Goal: Task Accomplishment & Management: Manage account settings

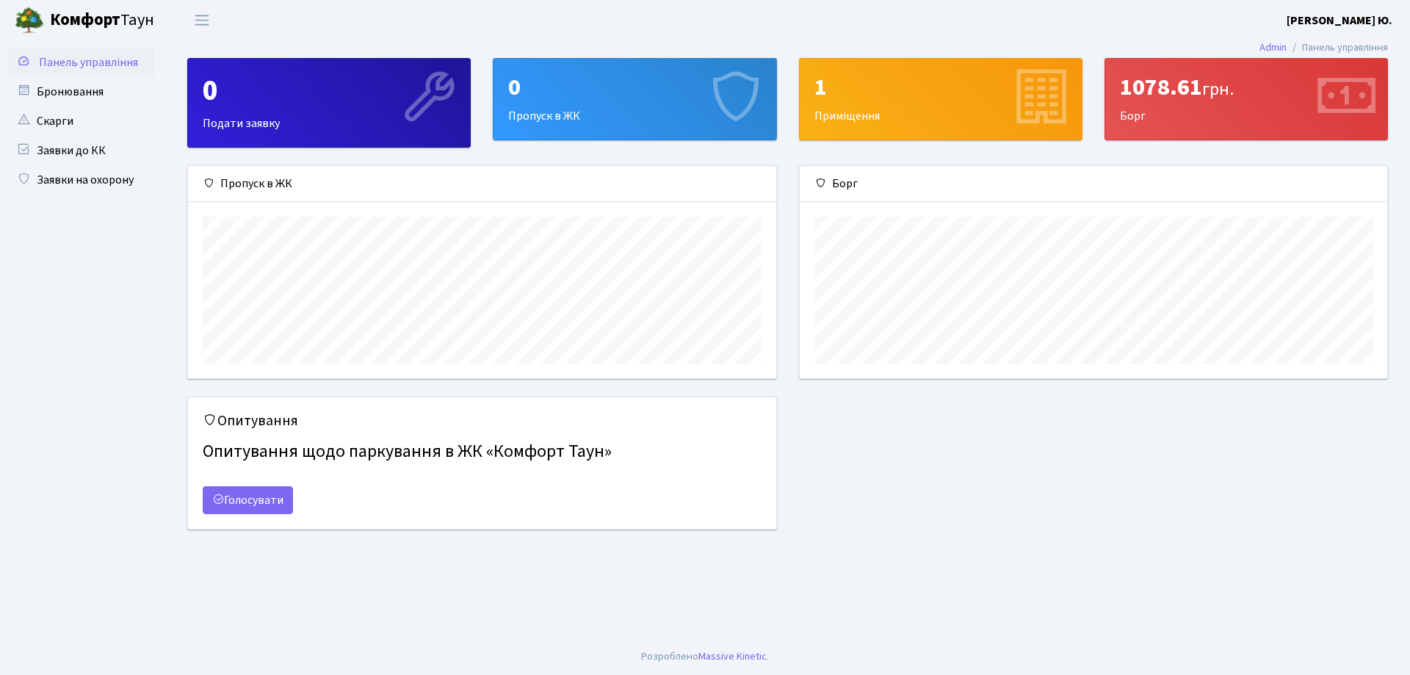
scroll to position [212, 587]
click at [78, 53] on link "Панель управління" at bounding box center [80, 62] width 147 height 29
click at [1137, 104] on div "1078.61 грн. Борг" at bounding box center [1246, 99] width 282 height 81
click at [1215, 91] on span "грн." at bounding box center [1218, 89] width 32 height 26
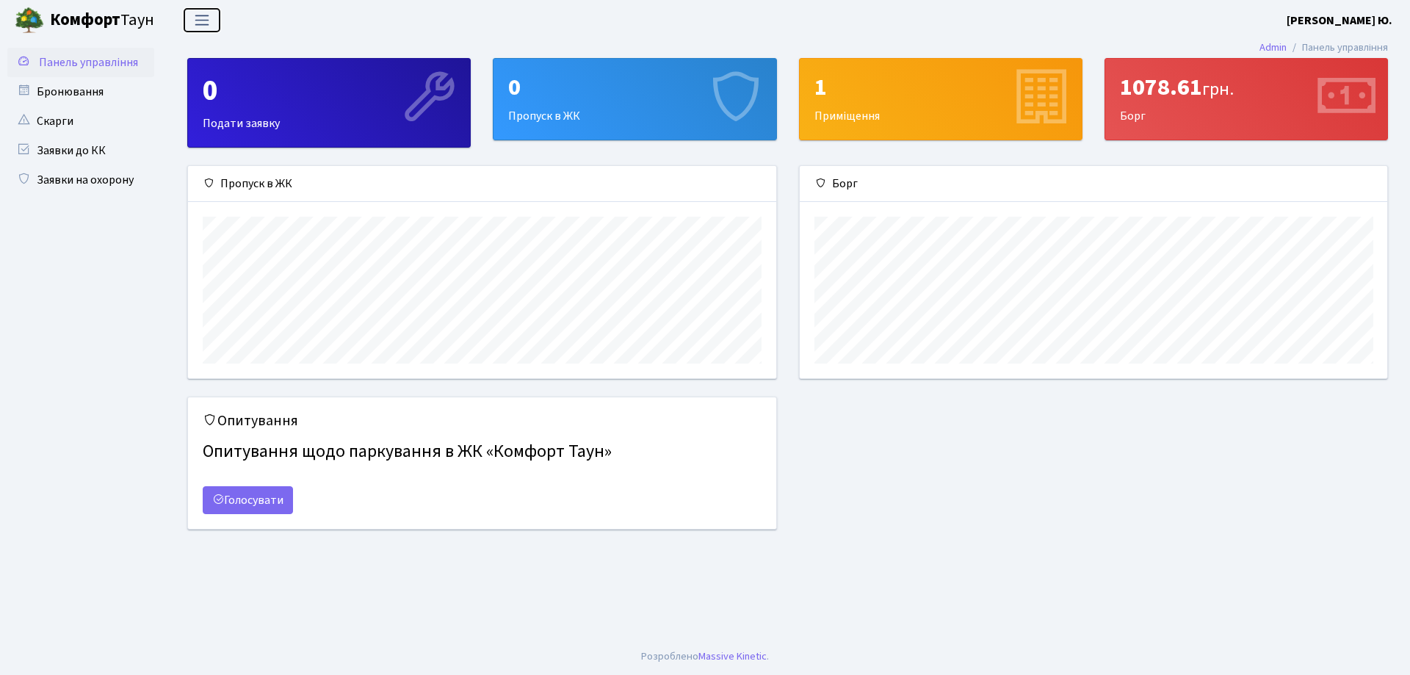
click at [214, 23] on button "Переключити навігацію" at bounding box center [202, 20] width 37 height 24
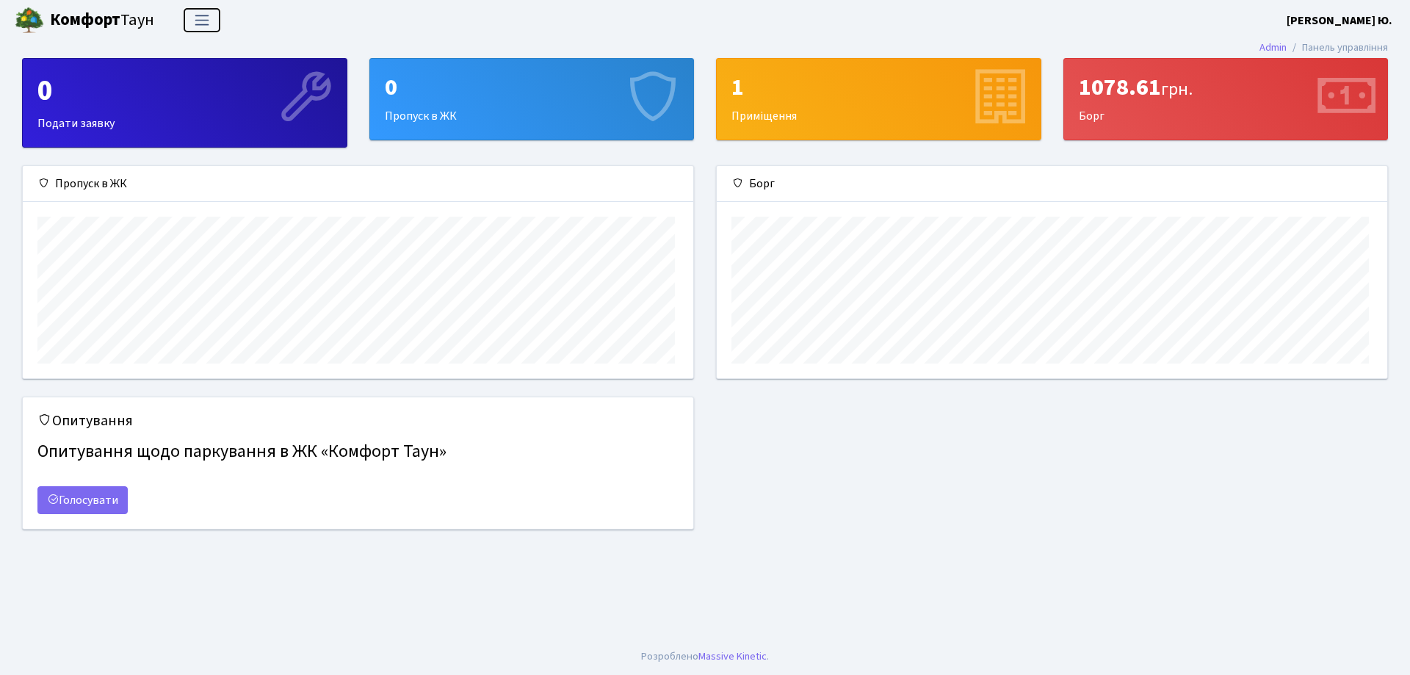
scroll to position [212, 670]
click at [1000, 204] on div at bounding box center [1052, 290] width 670 height 176
click at [1227, 123] on div "1078.61 грн. Борг" at bounding box center [1226, 99] width 324 height 81
click at [1328, 98] on icon at bounding box center [1345, 99] width 70 height 70
drag, startPoint x: 1331, startPoint y: 98, endPoint x: 1308, endPoint y: 98, distance: 22.8
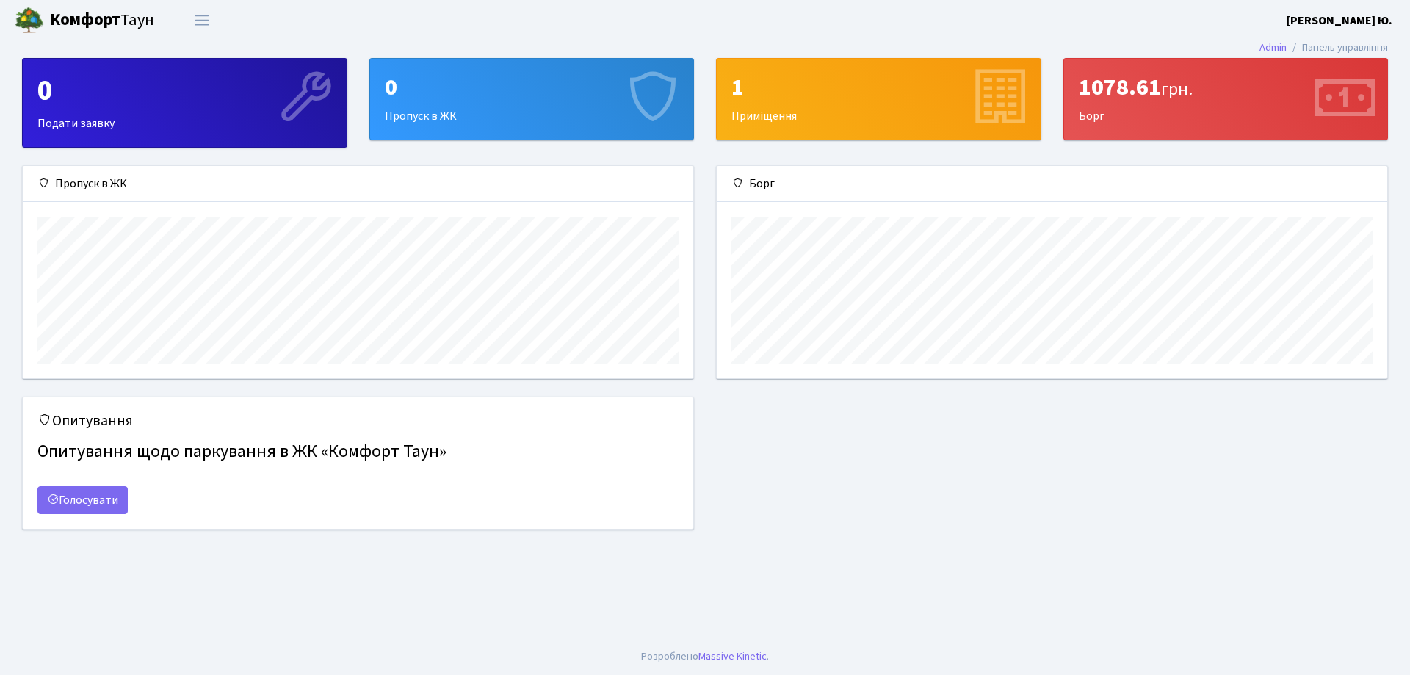
click at [1322, 98] on icon at bounding box center [1345, 99] width 70 height 70
click at [219, 24] on button "Переключити навігацію" at bounding box center [202, 20] width 37 height 24
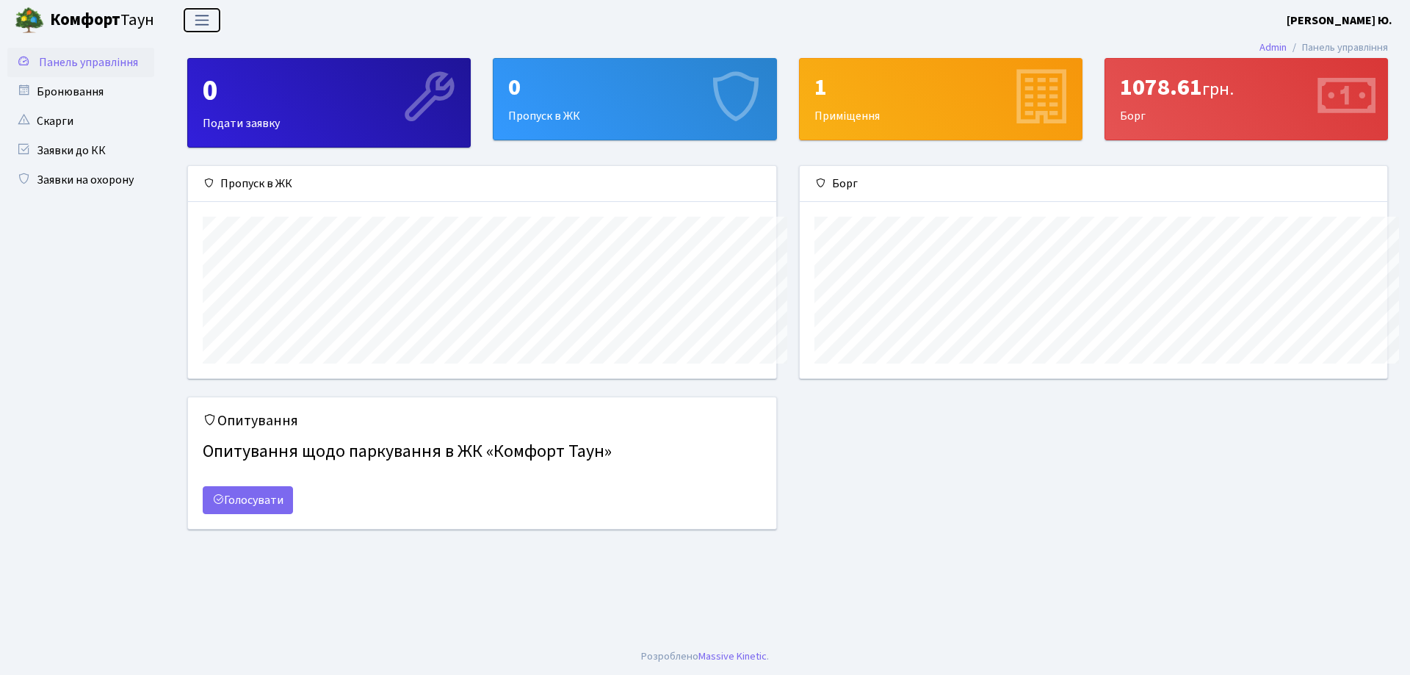
scroll to position [0, 0]
click at [66, 61] on span "Панель управління" at bounding box center [88, 62] width 99 height 16
click at [209, 33] on header "Комфорт Таун Байлук П. Ю. Мій обліковий запис Вийти" at bounding box center [705, 20] width 1410 height 40
click at [208, 18] on span "Переключити навігацію" at bounding box center [202, 20] width 22 height 17
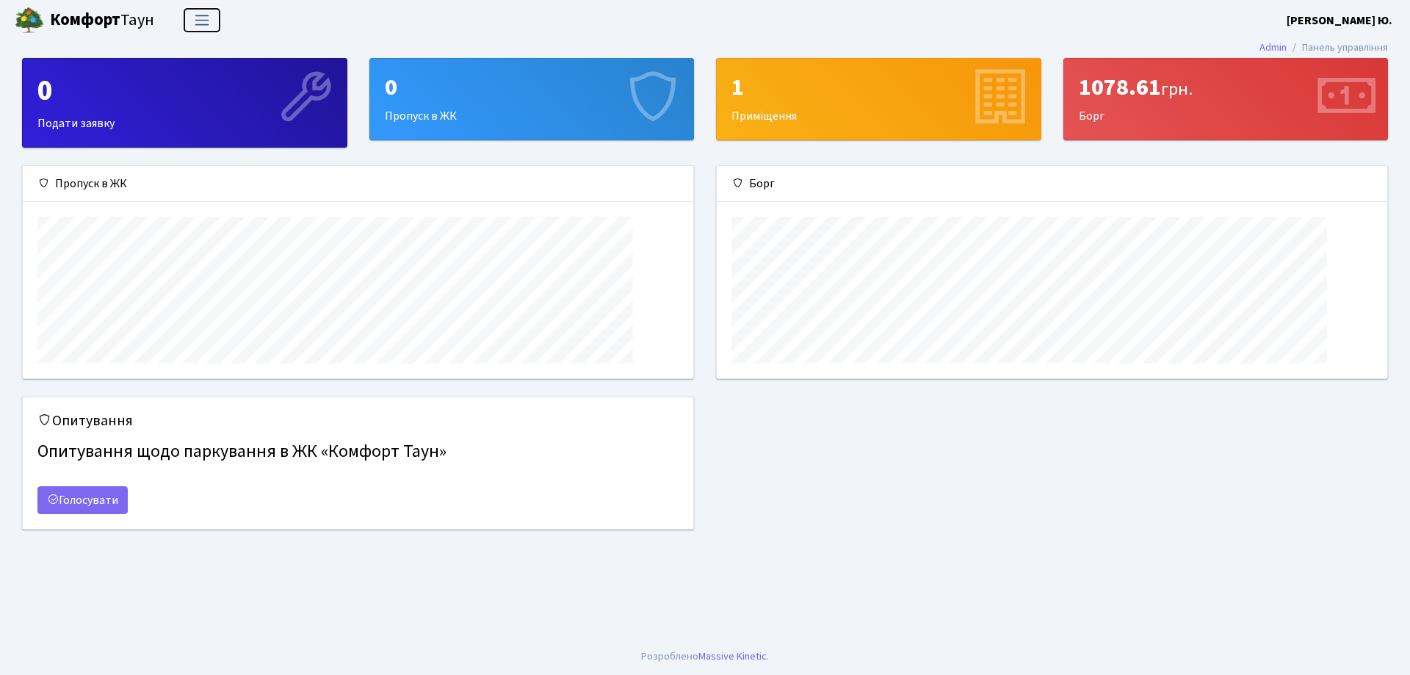
scroll to position [212, 670]
click at [208, 19] on span "Переключити навігацію" at bounding box center [202, 20] width 22 height 17
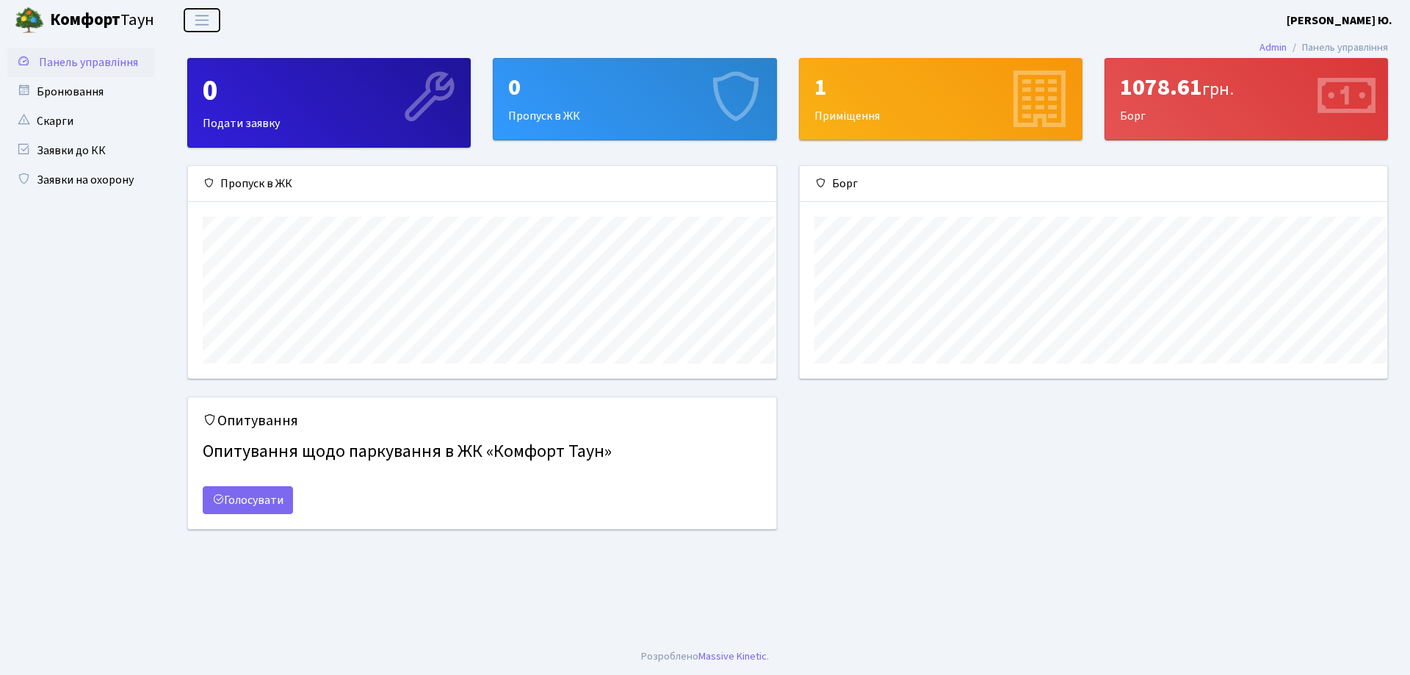
scroll to position [0, 0]
click at [1065, 116] on icon at bounding box center [1040, 99] width 70 height 70
click at [1350, 94] on icon at bounding box center [1345, 99] width 70 height 70
drag, startPoint x: 1205, startPoint y: 90, endPoint x: 1187, endPoint y: 90, distance: 18.4
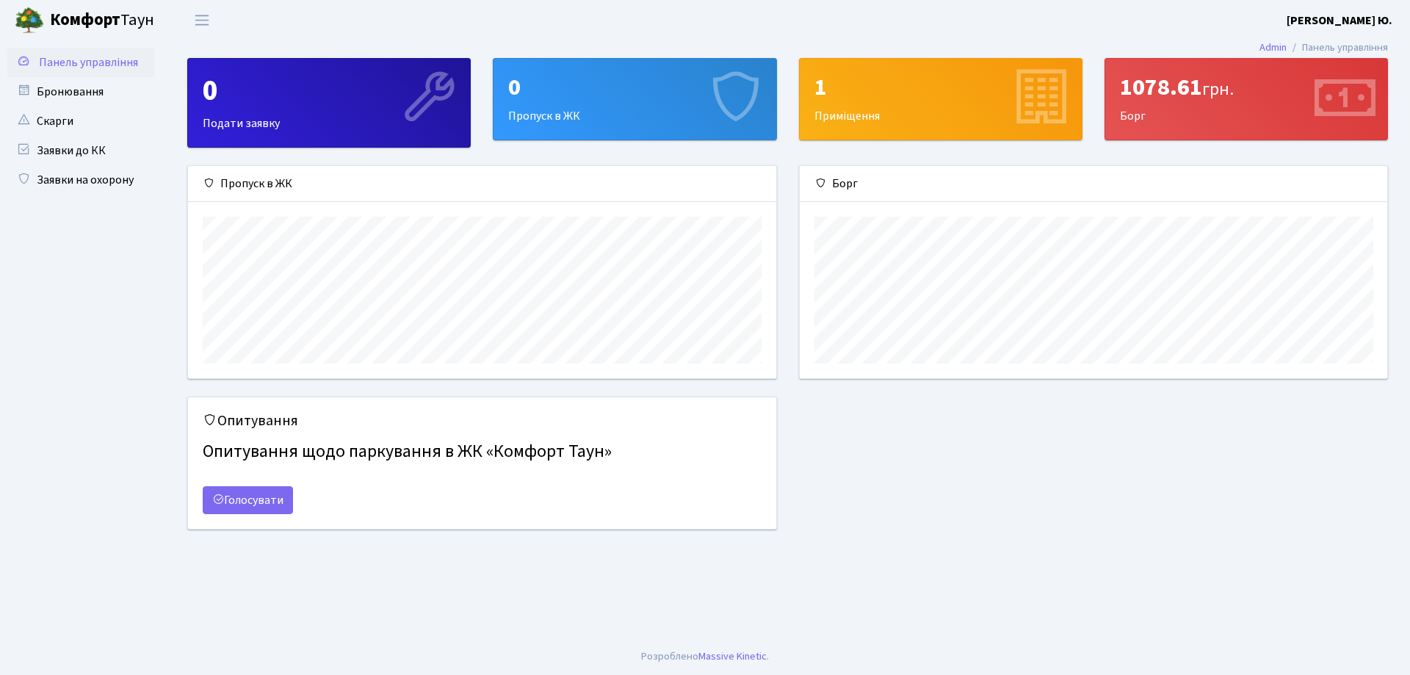
click at [1198, 90] on div "1078.61 грн." at bounding box center [1246, 87] width 253 height 28
click at [1165, 87] on div "1078.61 грн." at bounding box center [1246, 87] width 253 height 28
click at [1140, 86] on div "1078.61 грн." at bounding box center [1246, 87] width 253 height 28
click at [1129, 112] on div "1078.61 грн. Борг" at bounding box center [1246, 99] width 282 height 81
drag, startPoint x: 1129, startPoint y: 112, endPoint x: 1253, endPoint y: 86, distance: 126.7
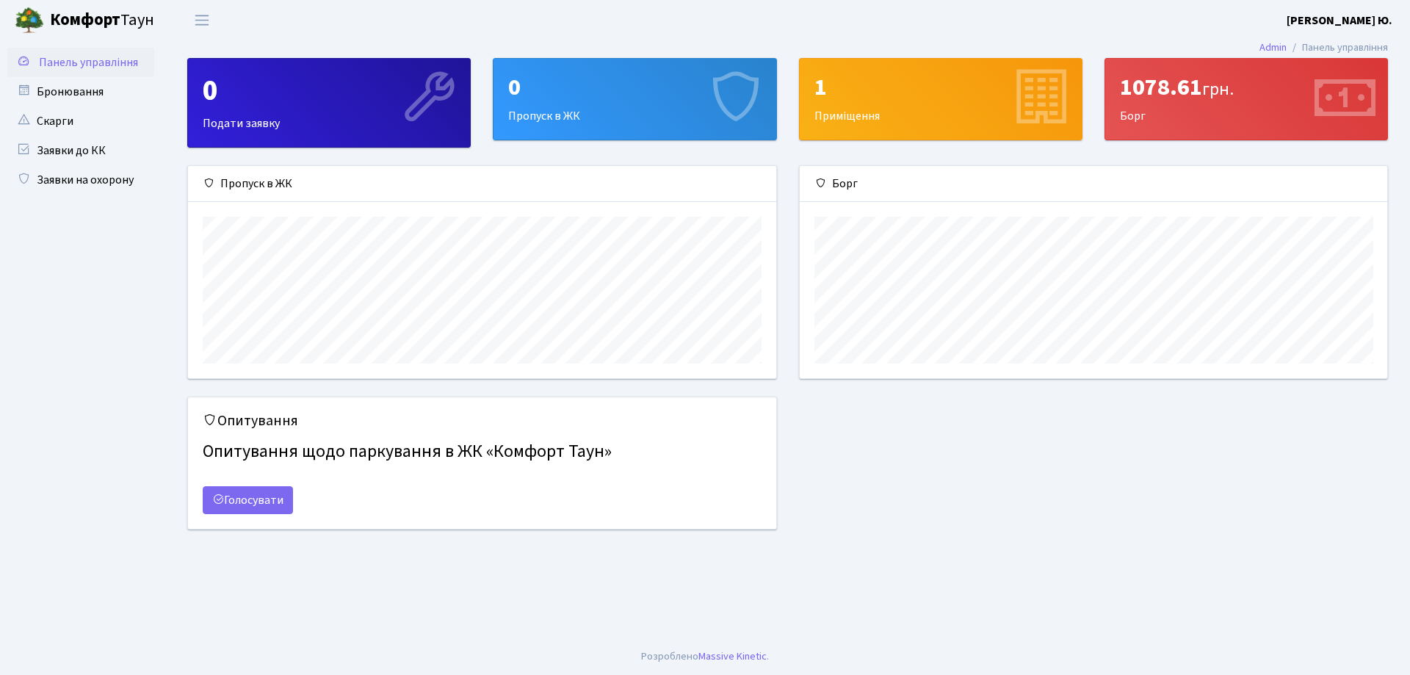
click at [1130, 112] on div "1078.61 грн. Борг" at bounding box center [1246, 99] width 282 height 81
click at [1293, 71] on div "1078.61 грн. Борг" at bounding box center [1246, 99] width 282 height 81
click at [1331, 43] on li "Панель управління" at bounding box center [1336, 48] width 101 height 16
click at [1286, 49] on li "Панель управління" at bounding box center [1336, 48] width 101 height 16
click at [1271, 45] on link "Admin" at bounding box center [1272, 47] width 27 height 15
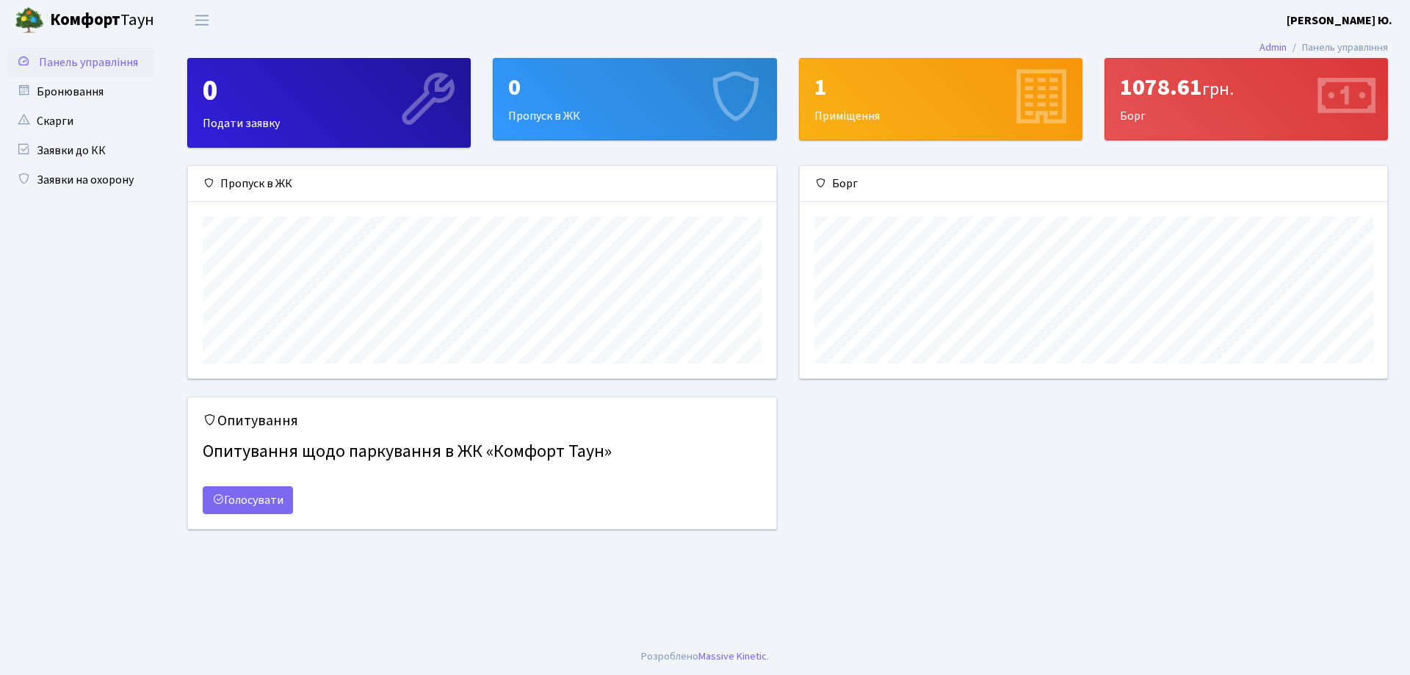
scroll to position [212, 587]
click at [380, 71] on div "0 Подати заявку" at bounding box center [329, 103] width 282 height 88
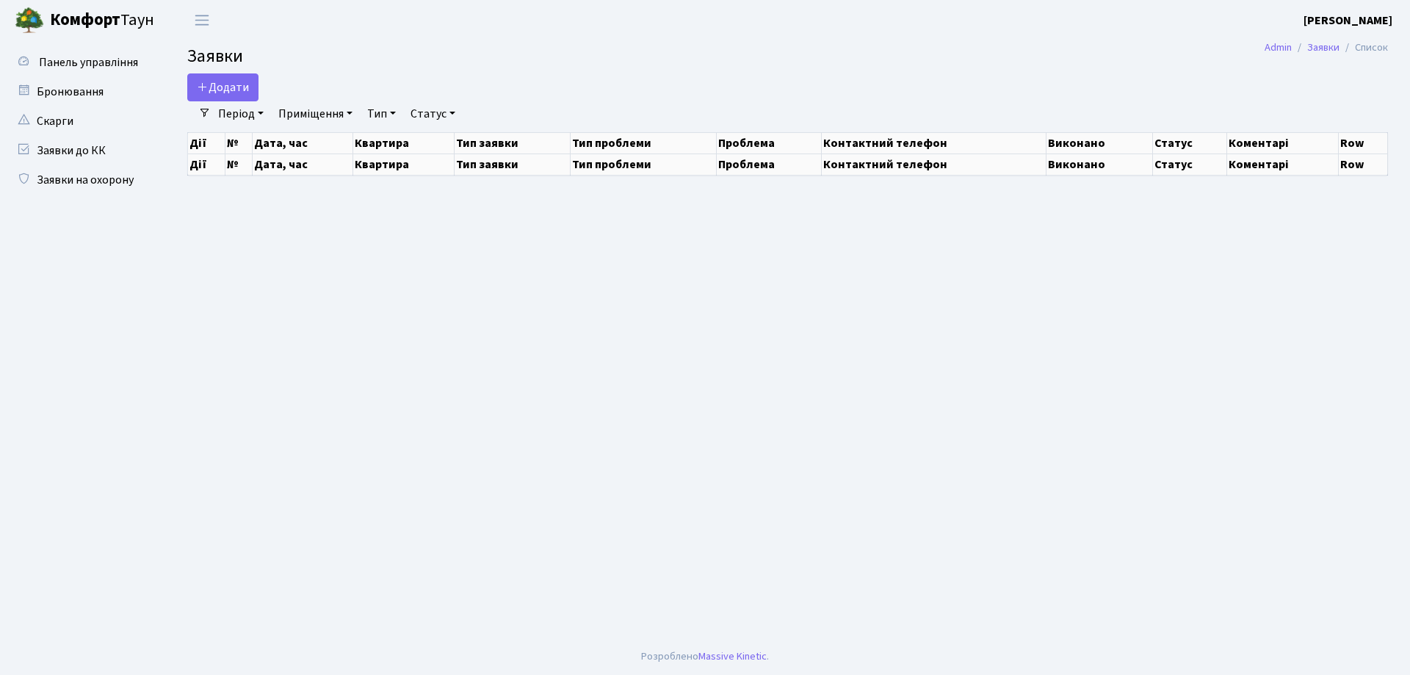
select select "25"
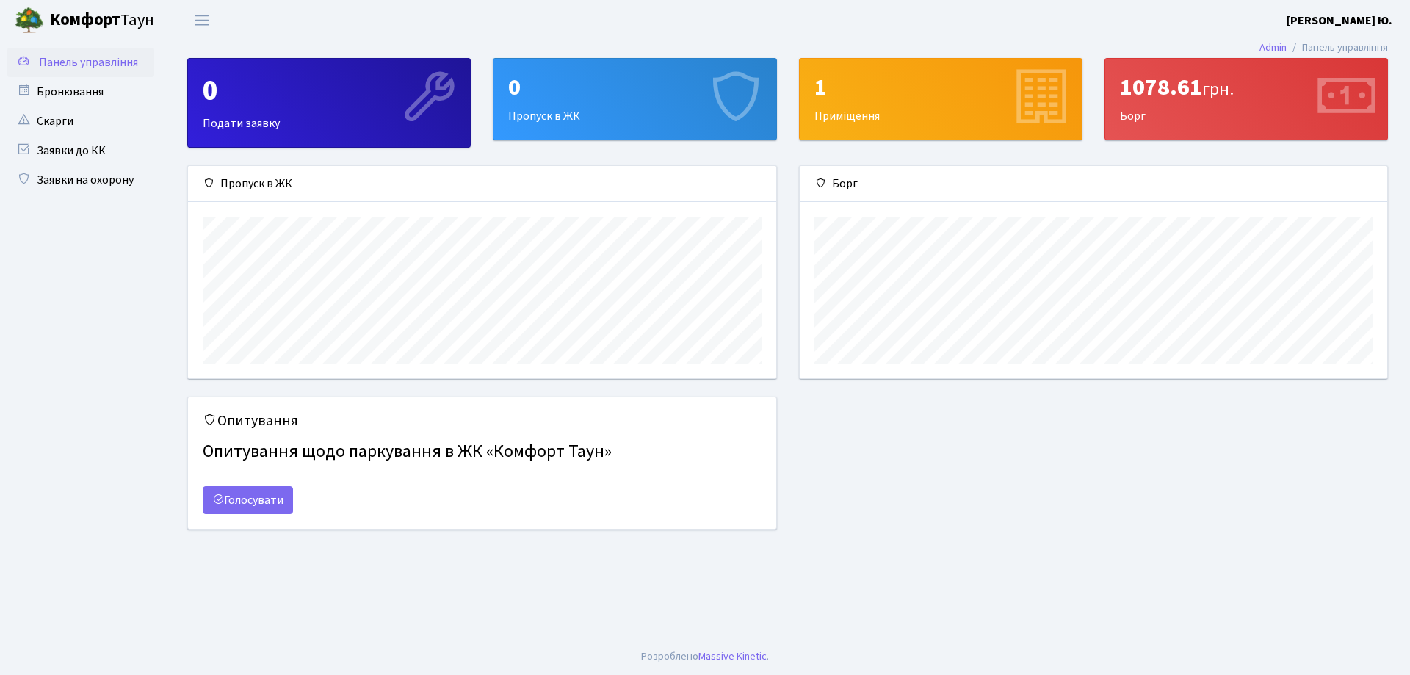
scroll to position [212, 587]
click at [85, 13] on b "Комфорт" at bounding box center [85, 19] width 70 height 23
click at [94, 68] on span "Панель управління" at bounding box center [88, 62] width 99 height 16
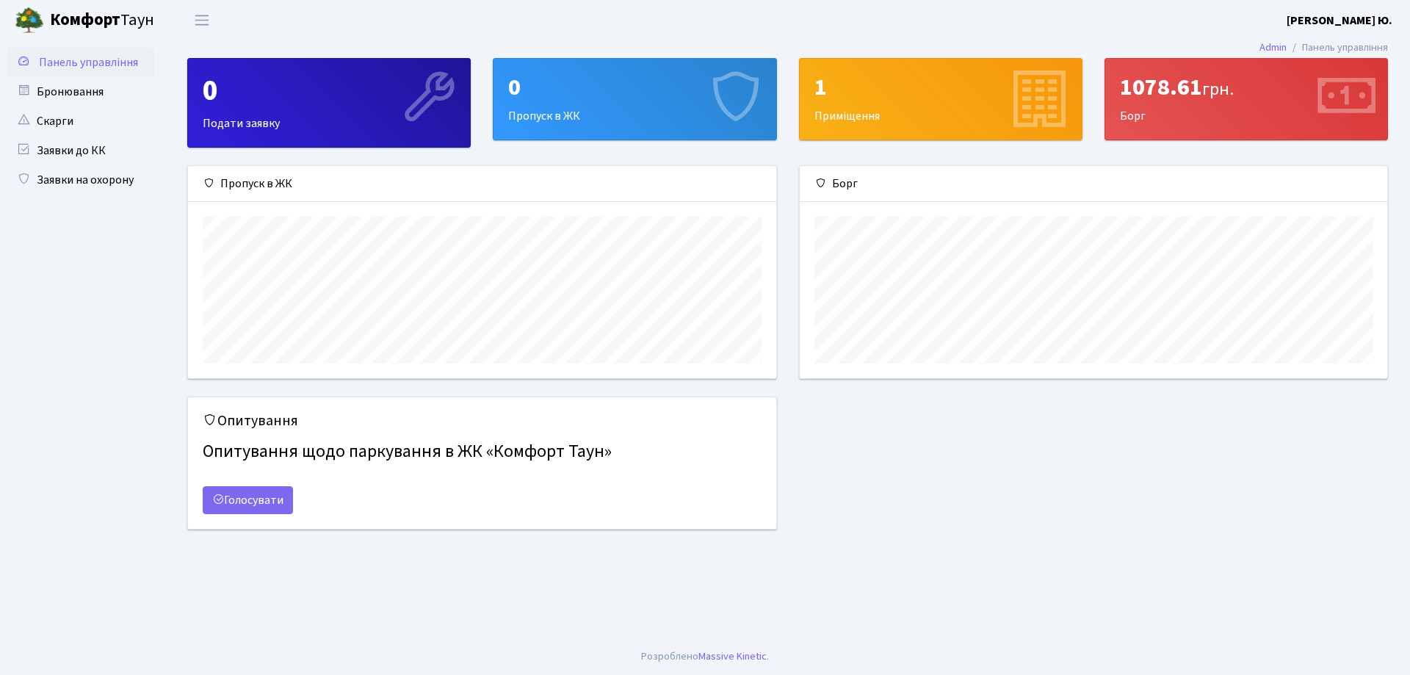
click at [912, 79] on div "1" at bounding box center [940, 87] width 253 height 28
drag, startPoint x: 1209, startPoint y: 95, endPoint x: 1143, endPoint y: 101, distance: 65.6
click at [1207, 99] on span "грн." at bounding box center [1218, 89] width 32 height 26
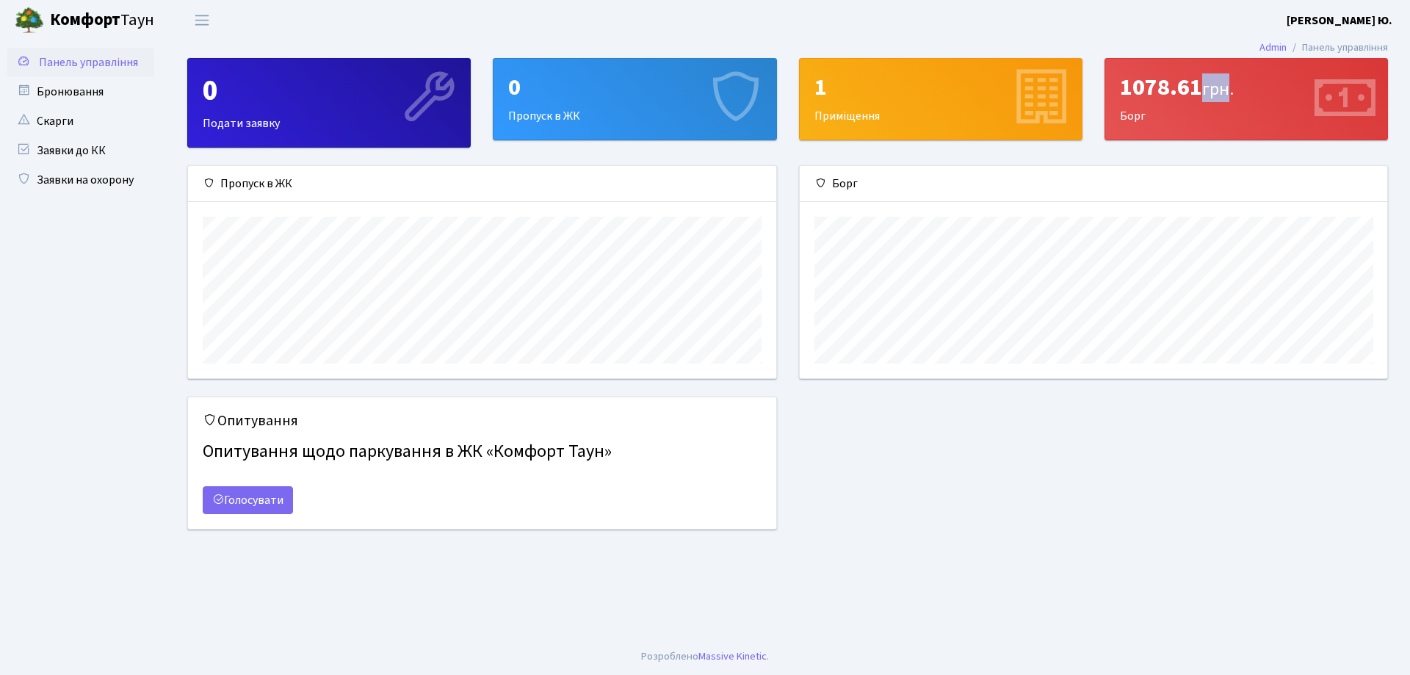
click at [1207, 99] on span "грн." at bounding box center [1218, 89] width 32 height 26
click at [1214, 184] on div "Борг" at bounding box center [1094, 184] width 588 height 36
